Goal: Find specific page/section: Find specific page/section

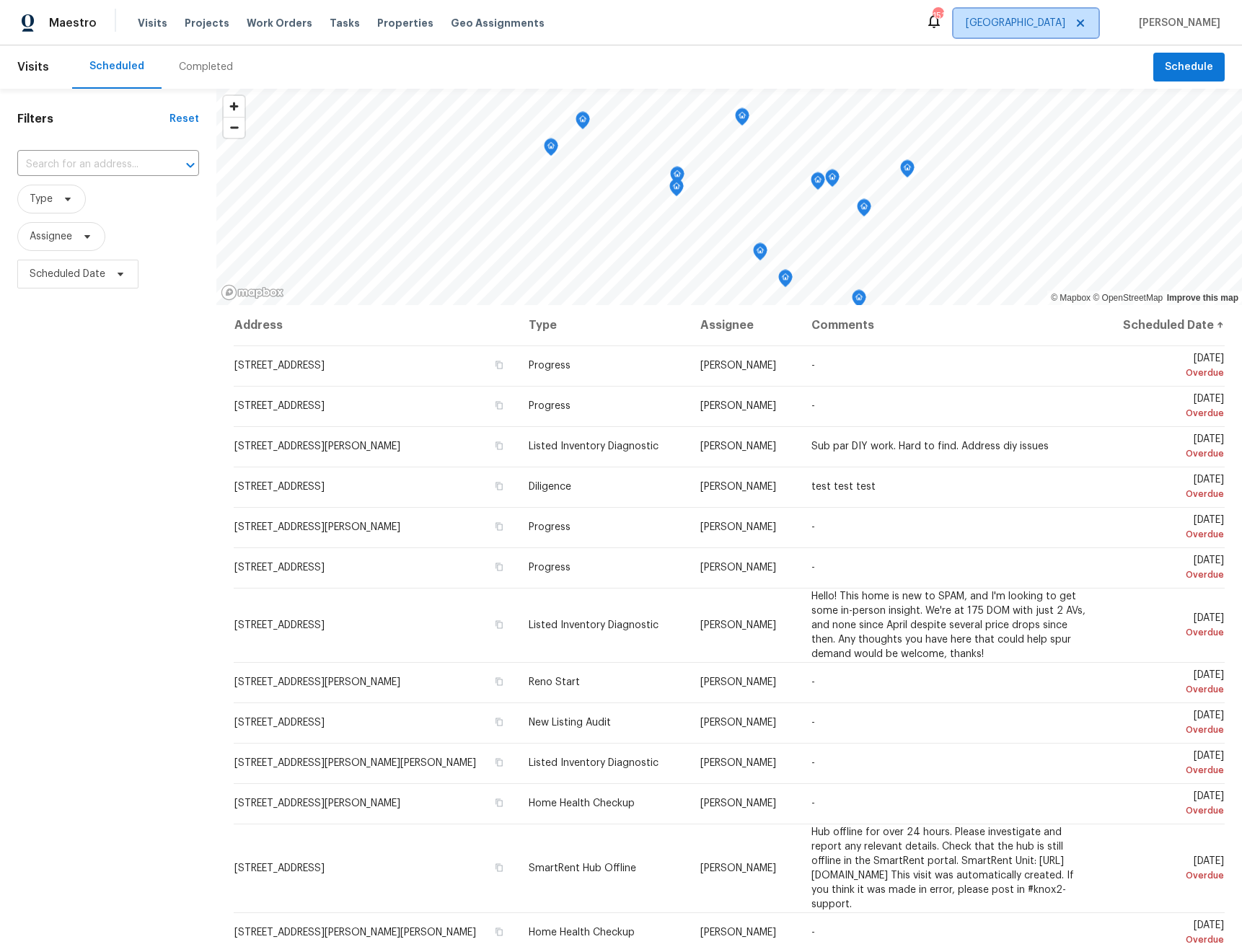
click at [1084, 36] on span "[GEOGRAPHIC_DATA]" at bounding box center [1026, 23] width 145 height 29
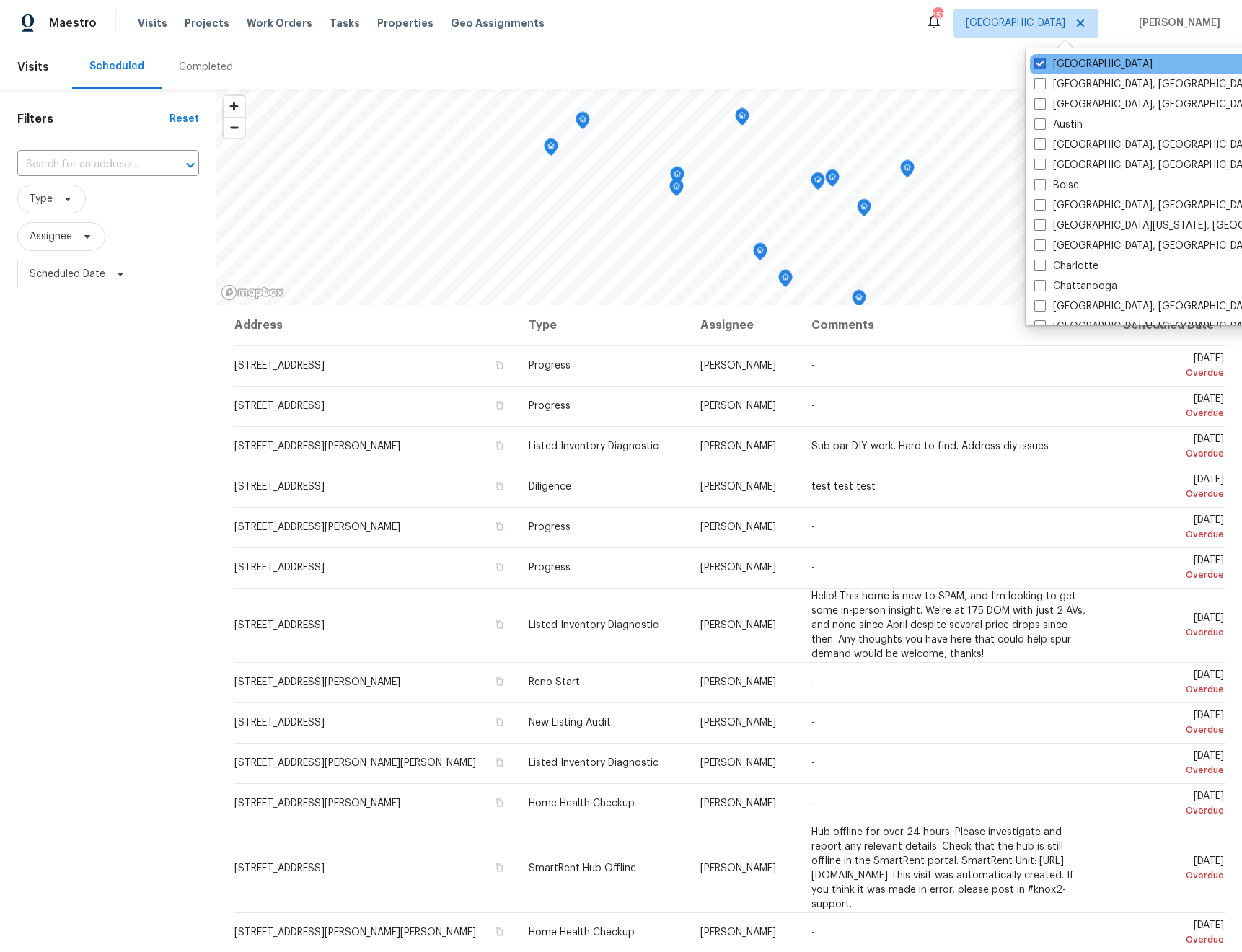
click at [1040, 65] on span at bounding box center [1040, 64] width 12 height 12
click at [1040, 65] on input "[GEOGRAPHIC_DATA]" at bounding box center [1039, 62] width 10 height 10
checkbox input "false"
checkbox input "true"
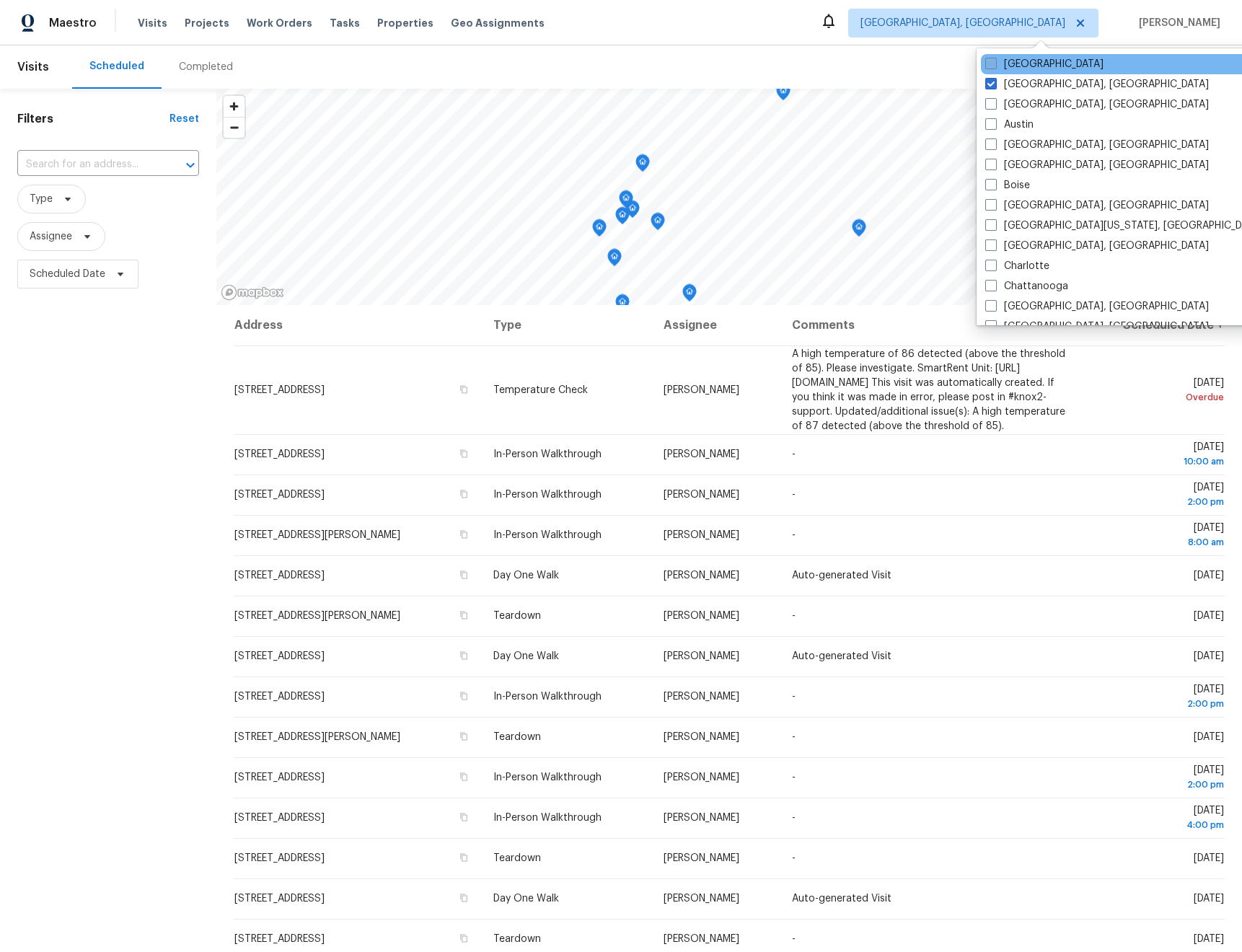
click at [989, 63] on span at bounding box center [991, 64] width 12 height 12
click at [989, 63] on input "[GEOGRAPHIC_DATA]" at bounding box center [990, 62] width 10 height 10
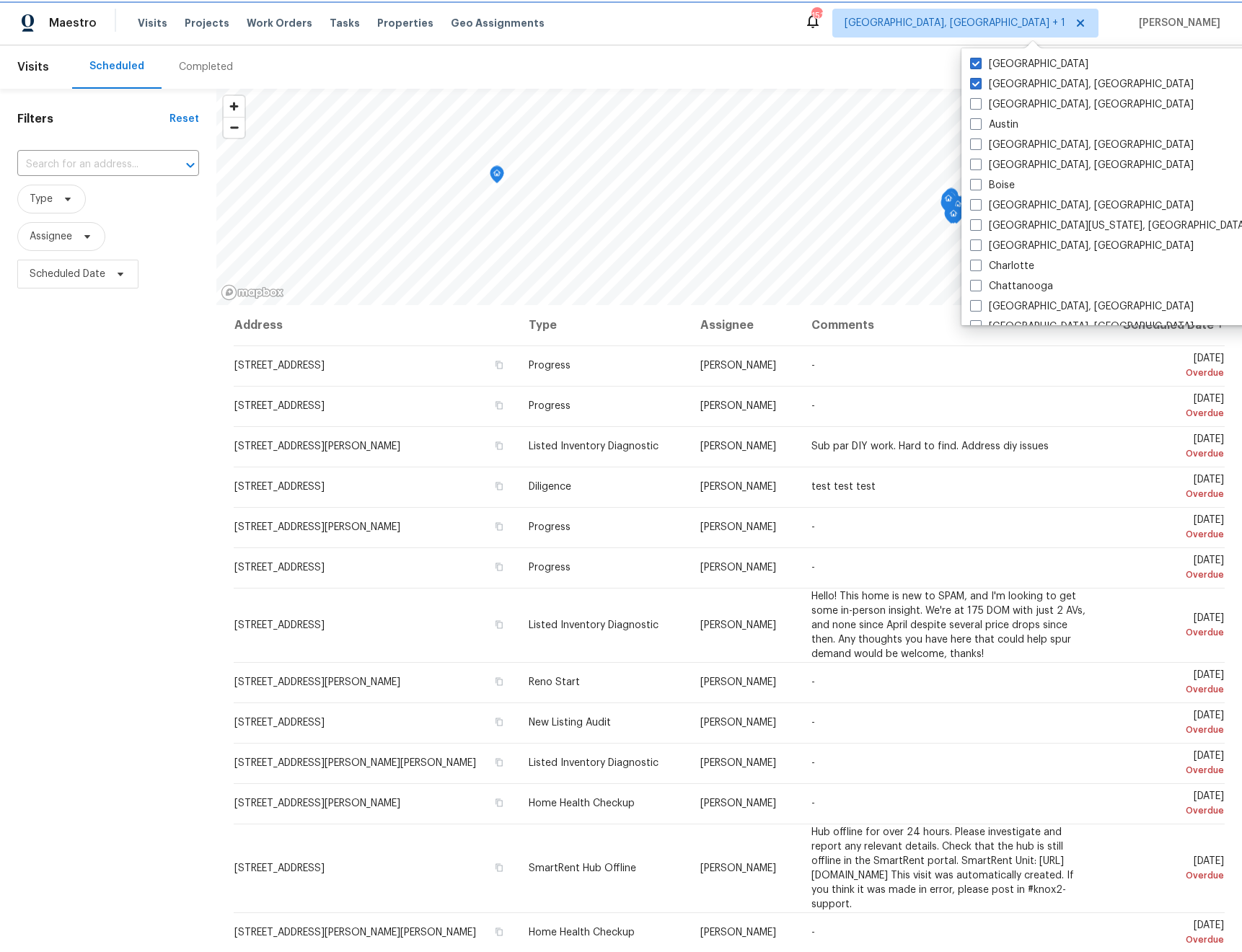
click at [1087, 24] on icon at bounding box center [1081, 23] width 12 height 12
checkbox input "false"
checkbox input "true"
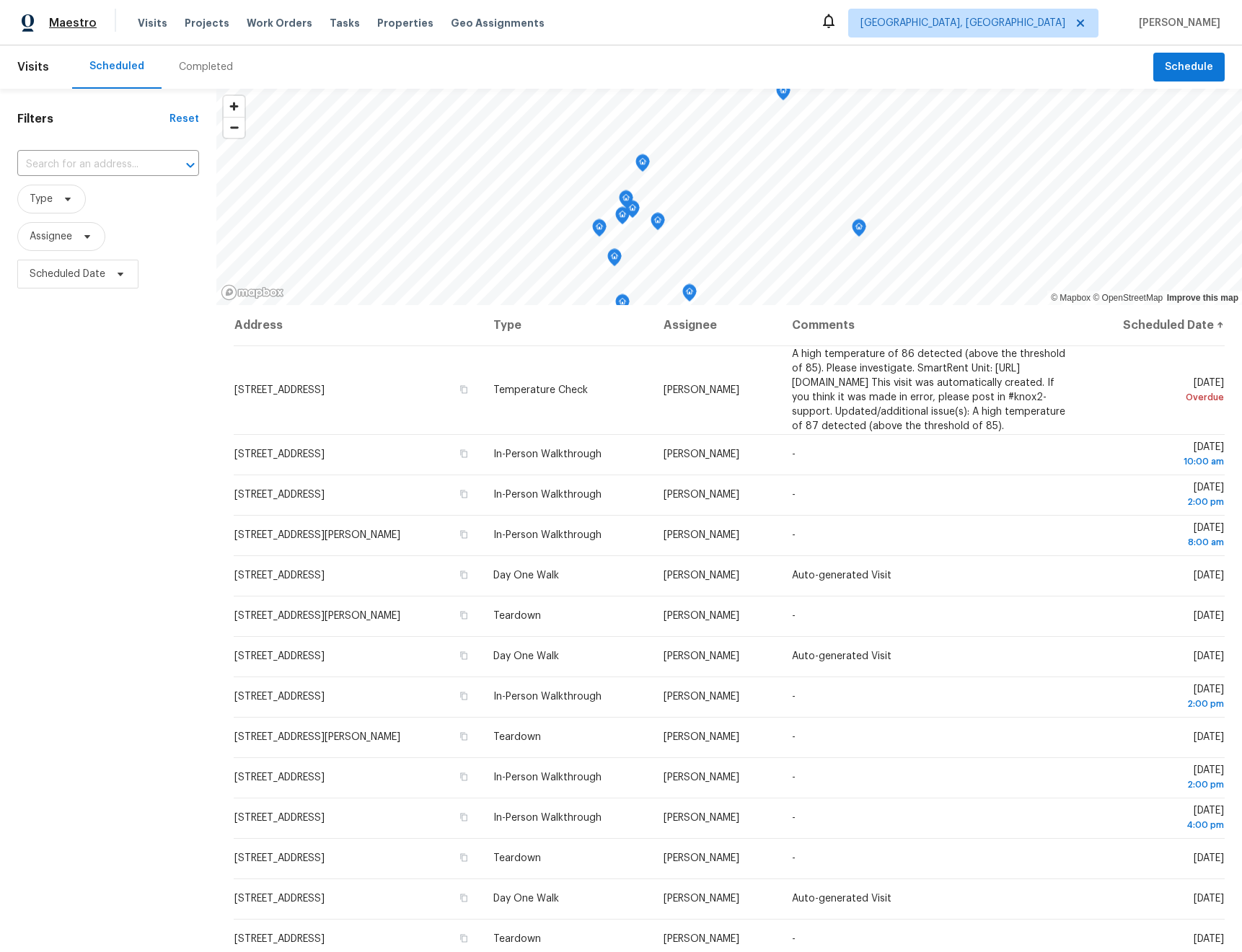
click at [73, 25] on span "Maestro" at bounding box center [73, 22] width 48 height 14
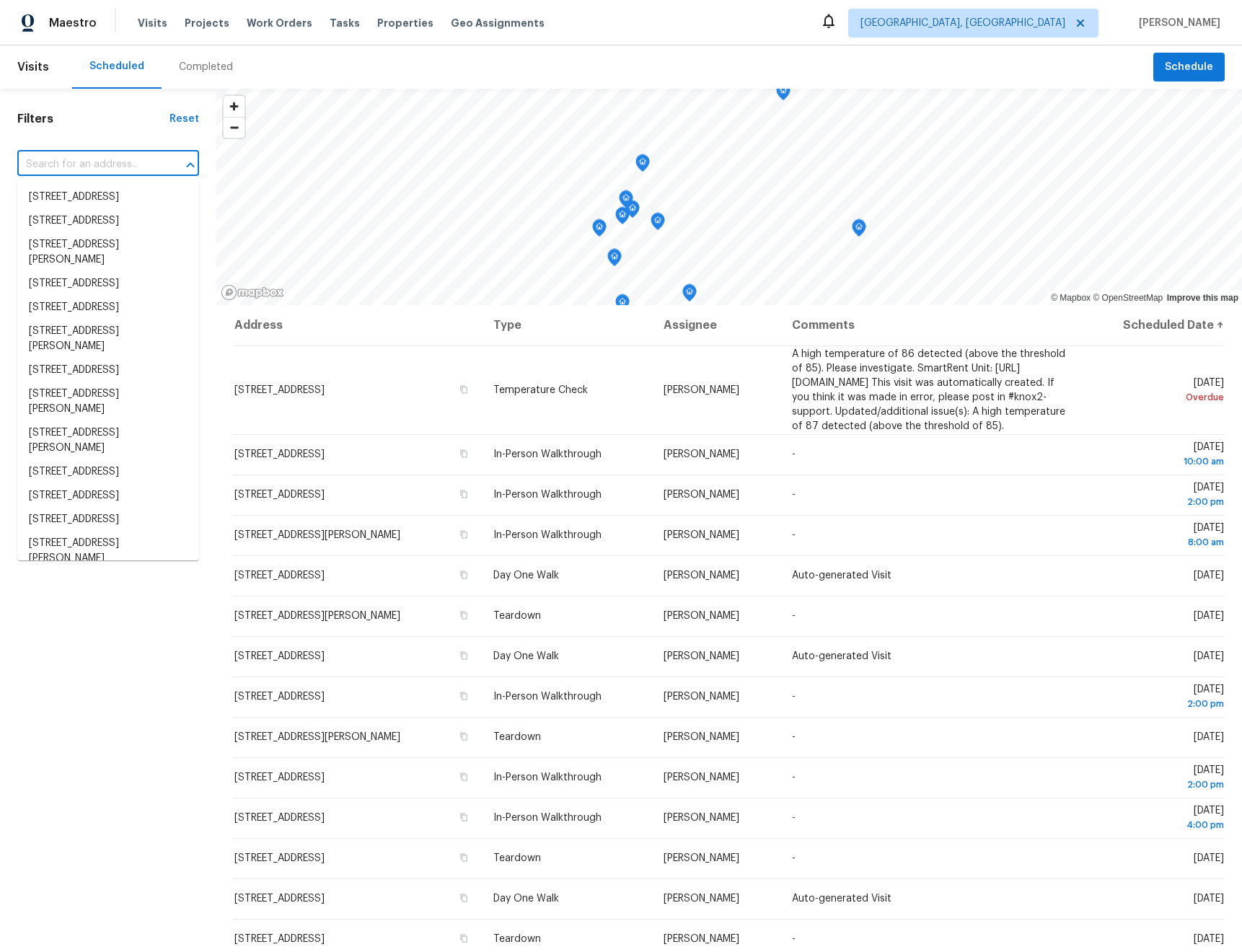
click at [134, 169] on input "text" at bounding box center [88, 165] width 141 height 22
paste input "910 E Burkett Pl, Sahuarita, AZ 85629"
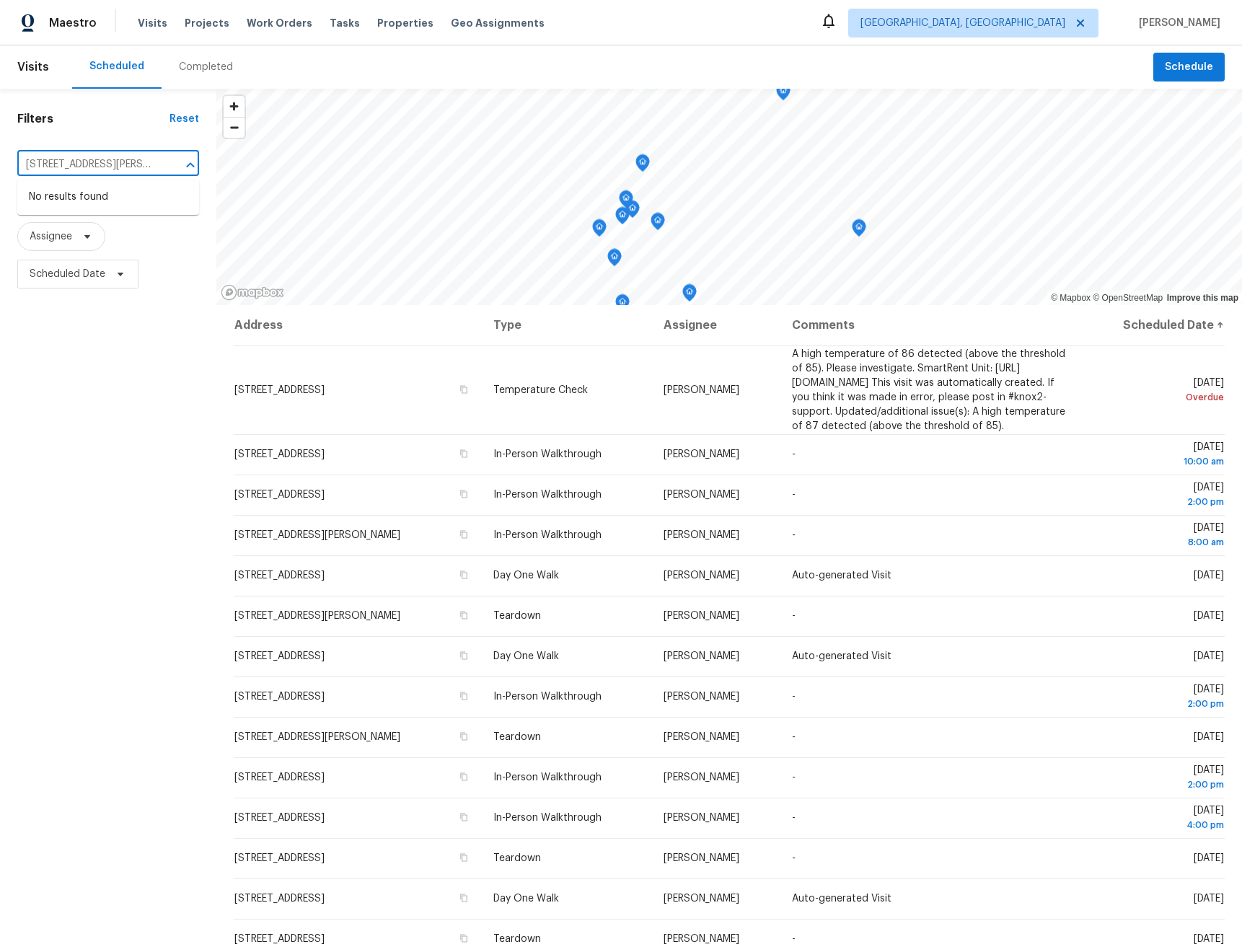
scroll to position [0, 42]
type input "910 E Burkett Pl, Sahuarita, AZ 85629"
click at [1064, 17] on span "[GEOGRAPHIC_DATA], [GEOGRAPHIC_DATA]" at bounding box center [962, 22] width 205 height 14
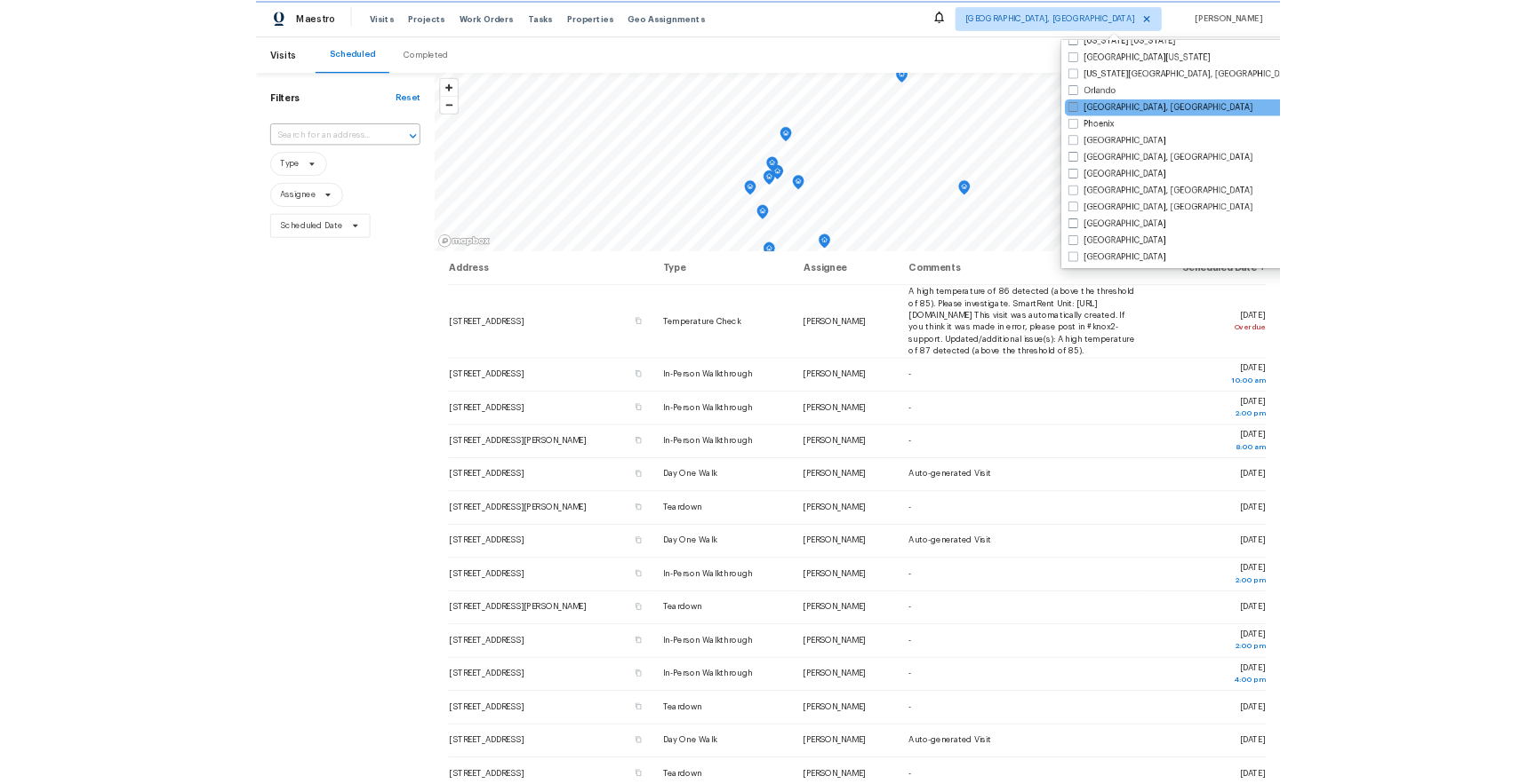
scroll to position [940, 0]
